Goal: Obtain resource: Download file/media

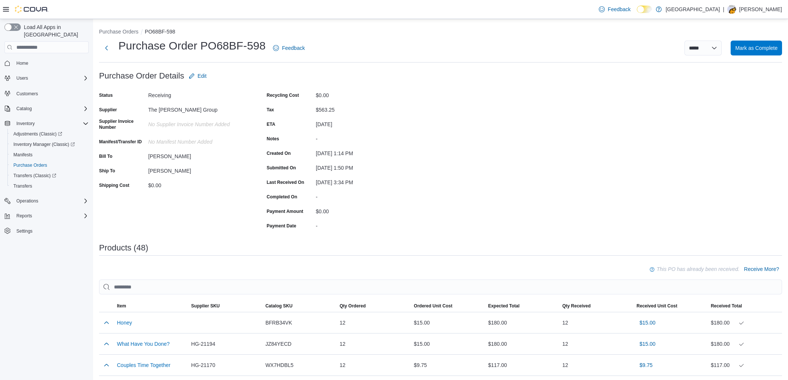
scroll to position [479, 0]
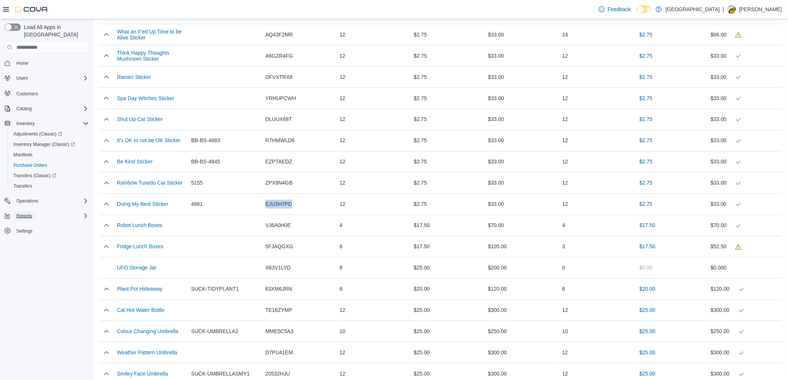
click at [31, 213] on span "Reports" at bounding box center [24, 216] width 16 height 6
click at [18, 243] on span "Reports" at bounding box center [21, 247] width 16 height 9
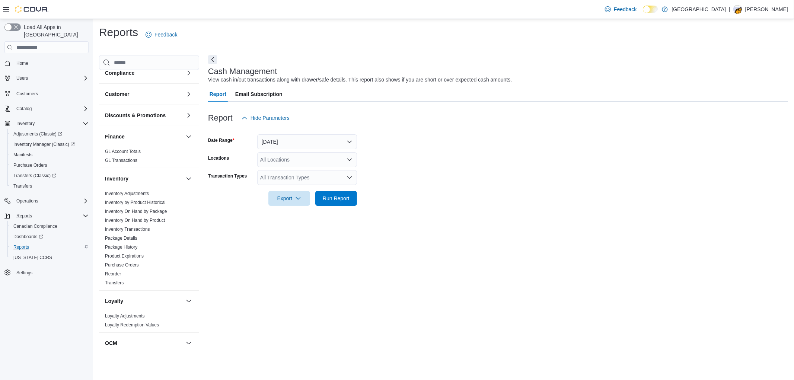
scroll to position [41, 0]
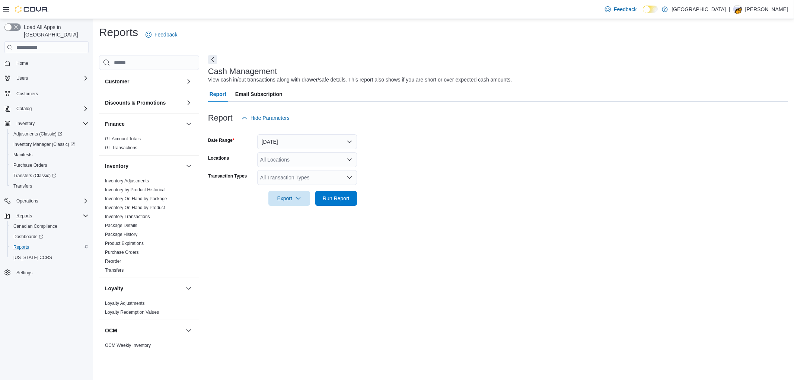
click at [365, 276] on div "Cash Management View cash in/out transactions along with drawer/safe details. T…" at bounding box center [498, 205] width 580 height 300
click at [184, 124] on button "button" at bounding box center [188, 123] width 9 height 9
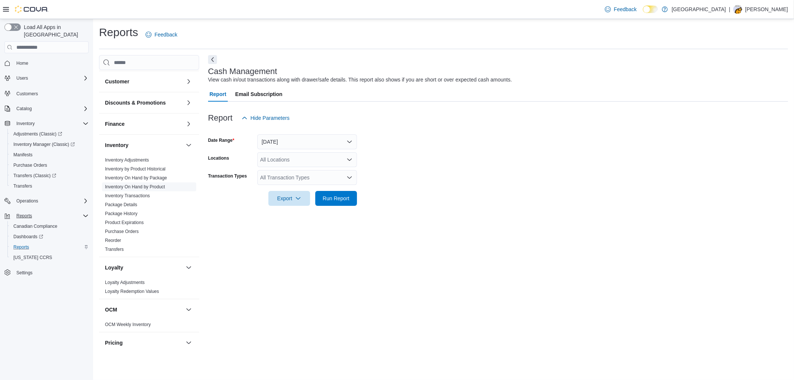
click at [138, 186] on link "Inventory On Hand by Product" at bounding box center [135, 186] width 60 height 5
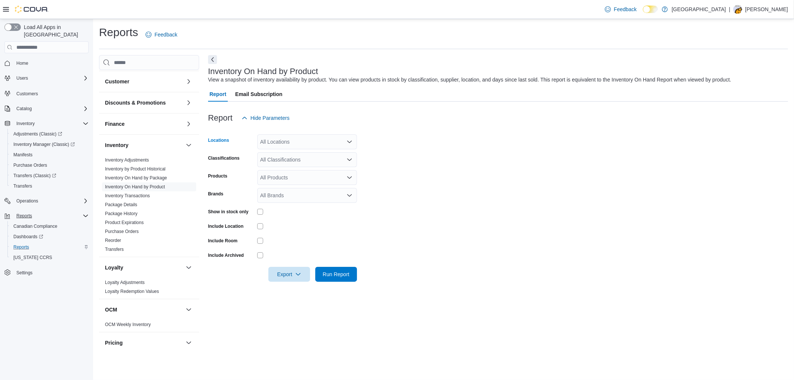
click at [311, 140] on div "All Locations" at bounding box center [307, 141] width 100 height 15
click at [286, 174] on span "[PERSON_NAME]" at bounding box center [294, 175] width 43 height 7
click at [441, 180] on form "Locations [GEOGRAPHIC_DATA] Cannabis Combo box. Selected. Aurora Cannabis. Pres…" at bounding box center [498, 203] width 580 height 156
click at [325, 161] on div "All Classifications" at bounding box center [307, 159] width 100 height 15
click at [284, 182] on span "Cannabis" at bounding box center [284, 182] width 22 height 7
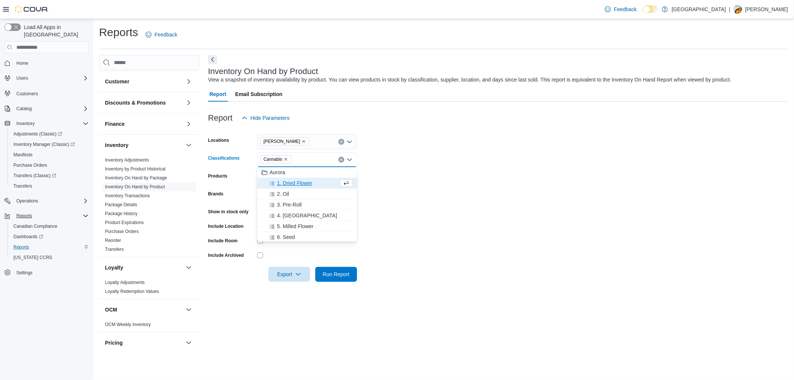
click at [437, 181] on form "Locations Aurora Cannabis Classifications Cannabis Combo box. Selected. Cannabi…" at bounding box center [498, 203] width 580 height 156
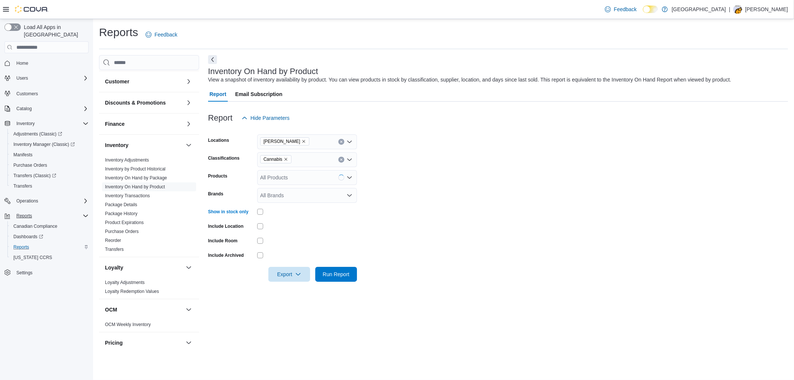
click at [460, 194] on form "Locations Aurora Cannabis Classifications Cannabis Products All Products Brands…" at bounding box center [498, 203] width 580 height 156
click at [299, 277] on span "Export" at bounding box center [289, 274] width 33 height 15
click at [474, 240] on form "Locations Aurora Cannabis Classifications Cannabis Products All Products Brands…" at bounding box center [498, 203] width 580 height 156
click at [298, 272] on icon "button" at bounding box center [298, 274] width 6 height 6
click at [284, 285] on button "Export to Excel" at bounding box center [290, 289] width 42 height 15
